Goal: Information Seeking & Learning: Learn about a topic

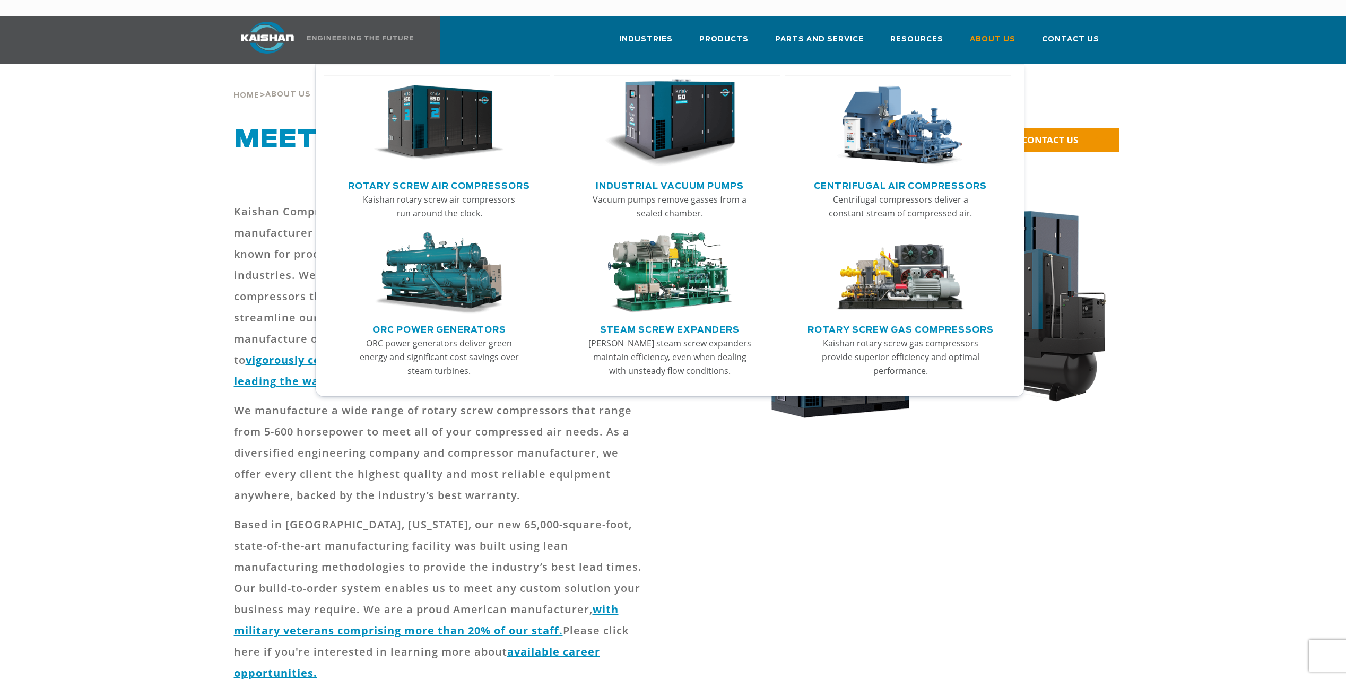
click at [450, 177] on link "Rotary Screw Air Compressors" at bounding box center [439, 185] width 182 height 16
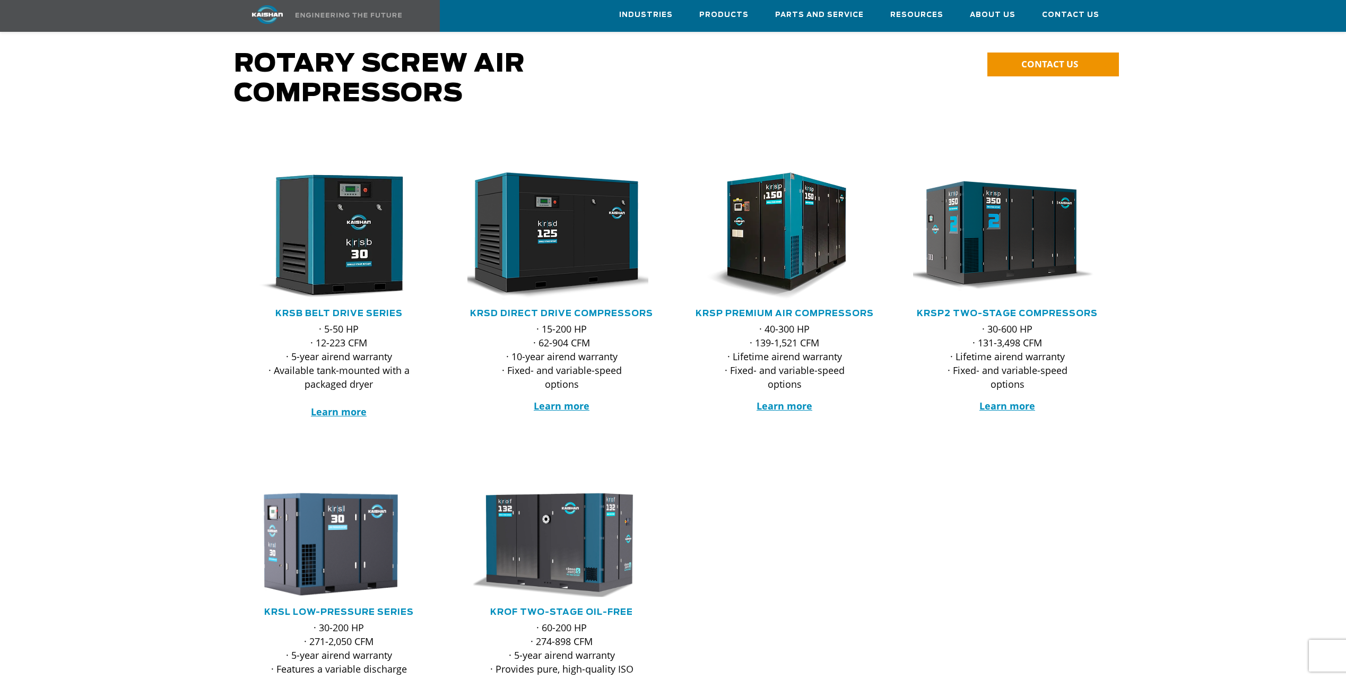
scroll to position [101, 0]
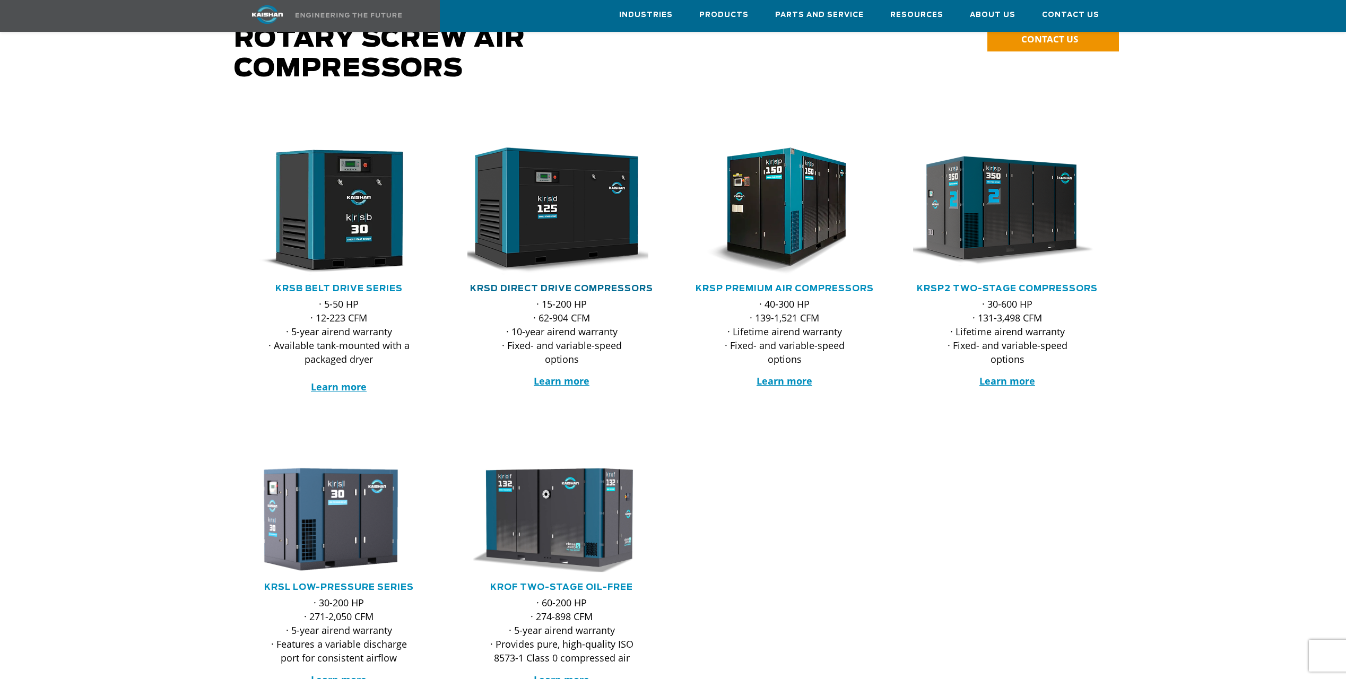
click at [501, 284] on link "KRSD Direct Drive Compressors" at bounding box center [561, 288] width 183 height 8
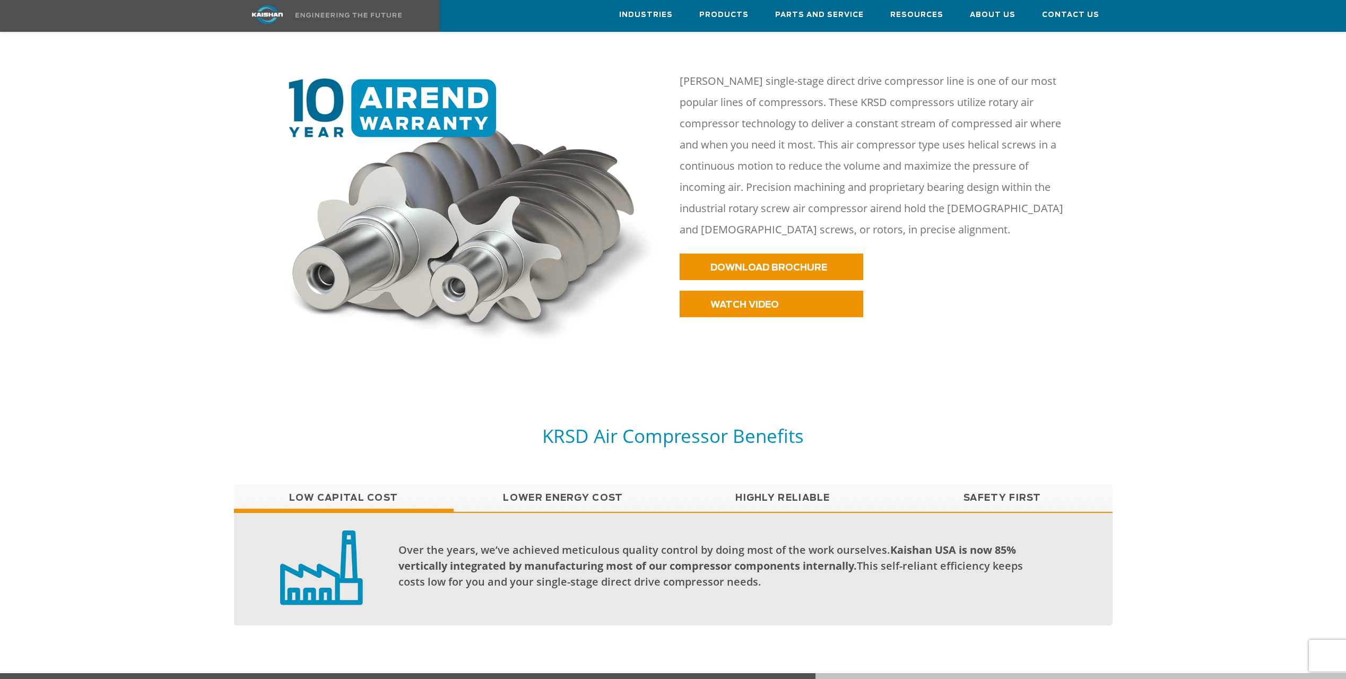
scroll to position [530, 0]
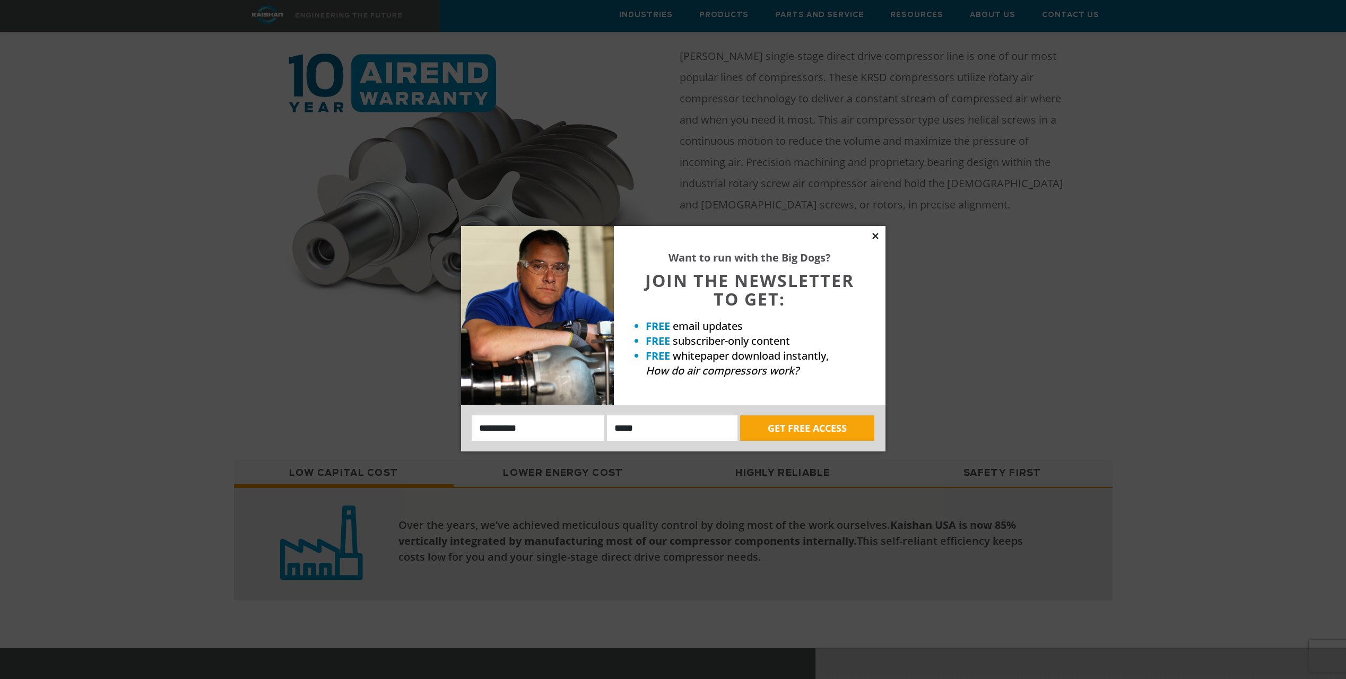
click at [877, 234] on icon at bounding box center [875, 236] width 6 height 6
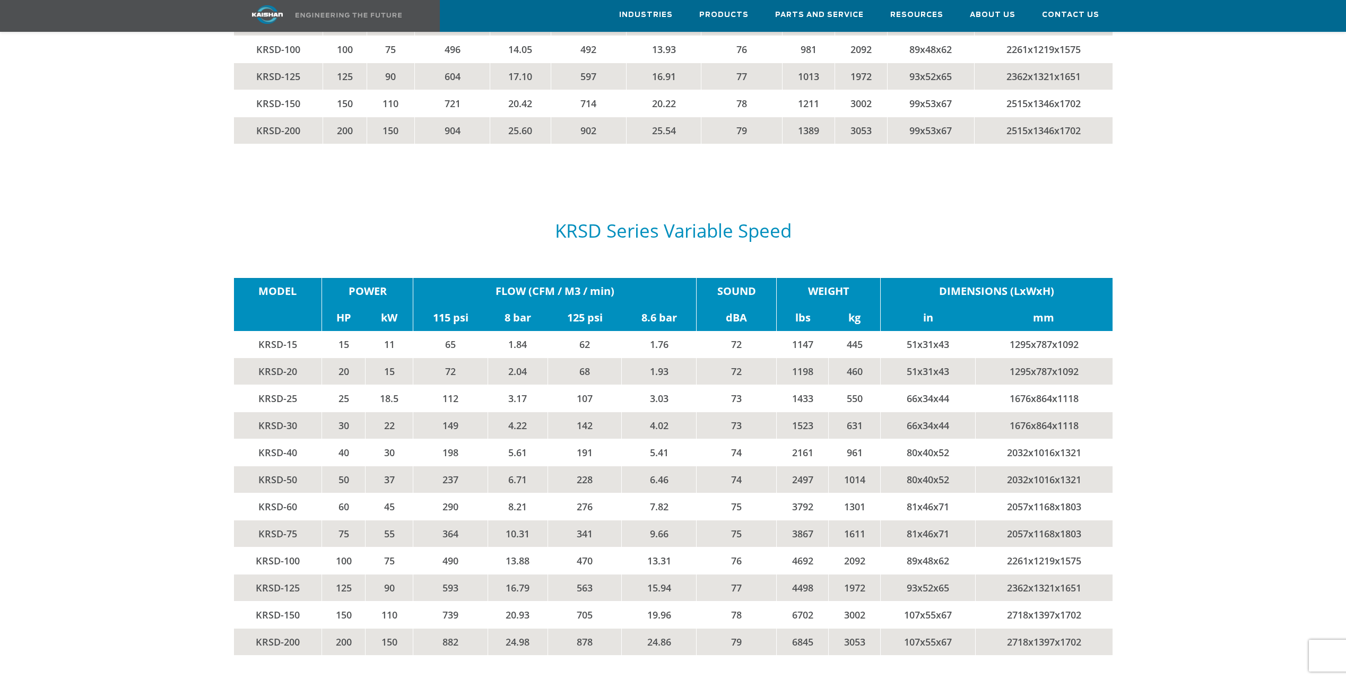
scroll to position [2121, 0]
